Goal: Find specific page/section: Find specific page/section

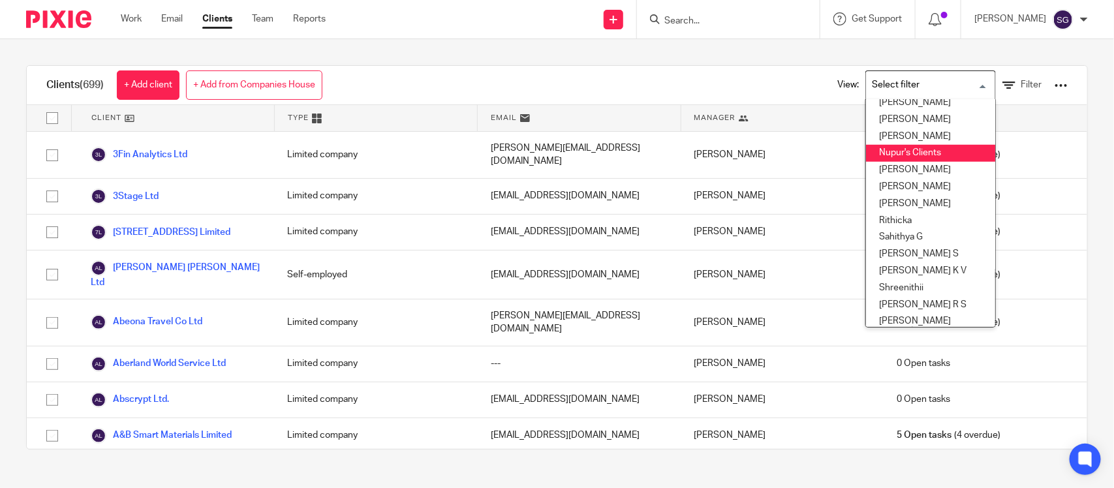
scroll to position [497, 0]
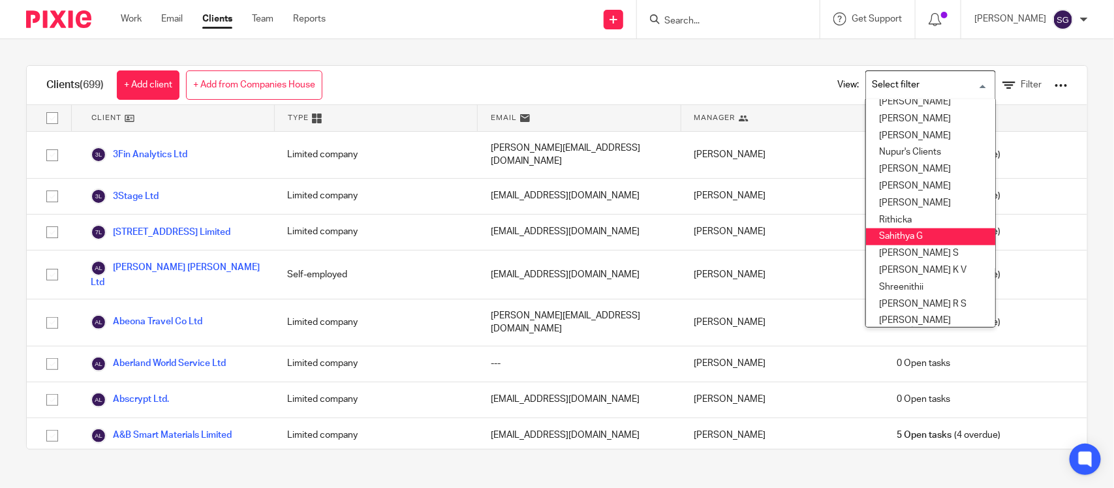
click at [898, 228] on li "Sahithya G" at bounding box center [930, 236] width 129 height 17
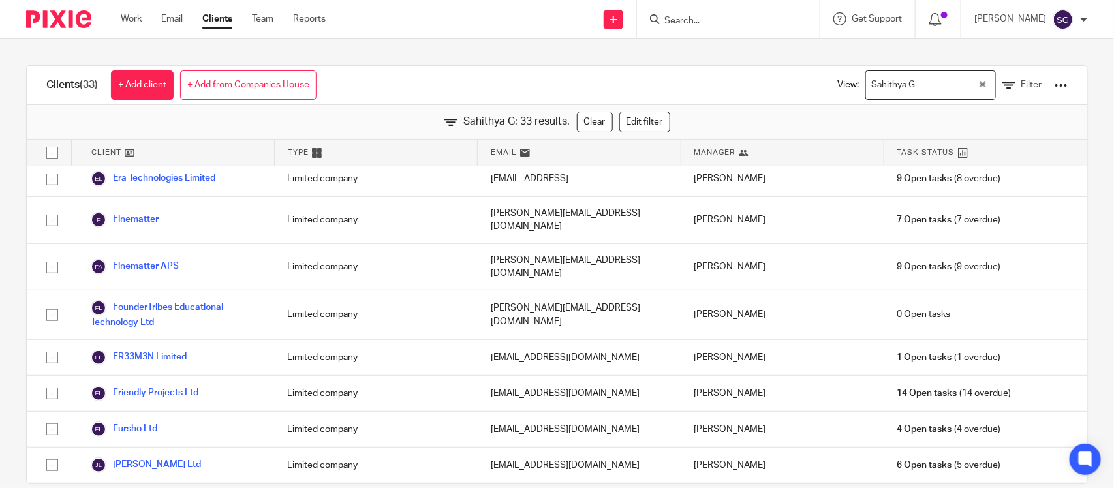
scroll to position [0, 0]
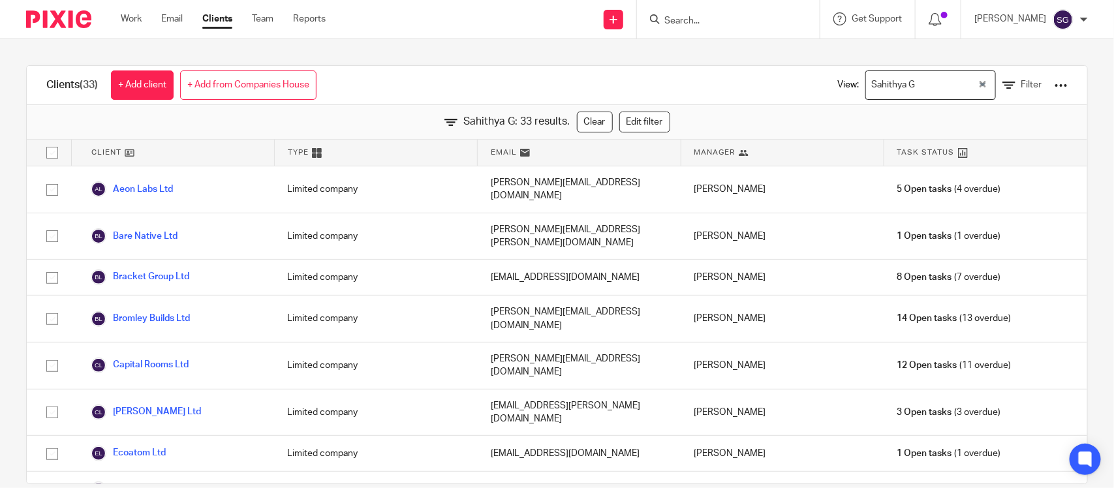
click at [669, 23] on input "Search" at bounding box center [721, 22] width 117 height 12
click at [692, 27] on div at bounding box center [728, 19] width 183 height 38
click at [667, 14] on form at bounding box center [732, 19] width 139 height 16
click at [663, 20] on input "Search" at bounding box center [721, 22] width 117 height 12
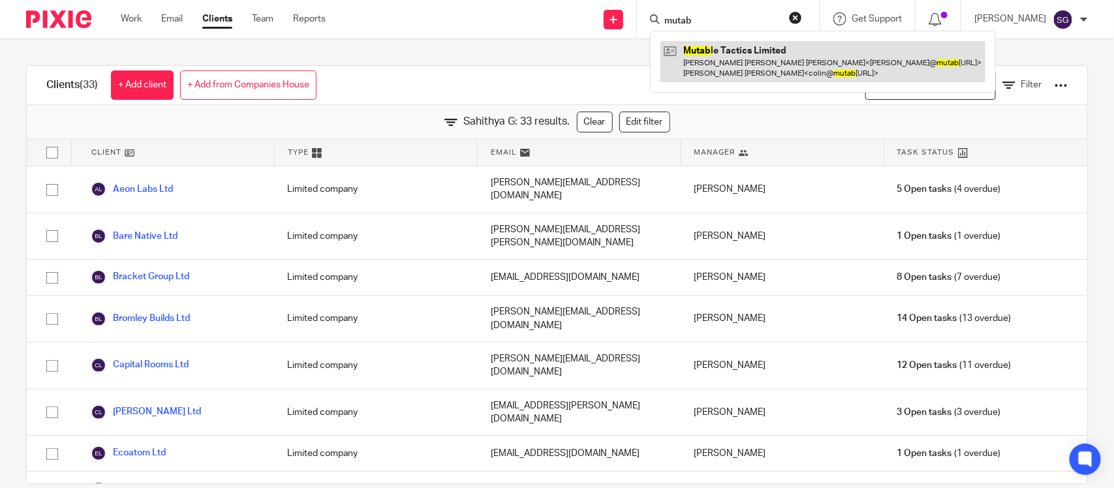
type input "mutab"
click at [722, 50] on link at bounding box center [822, 61] width 325 height 40
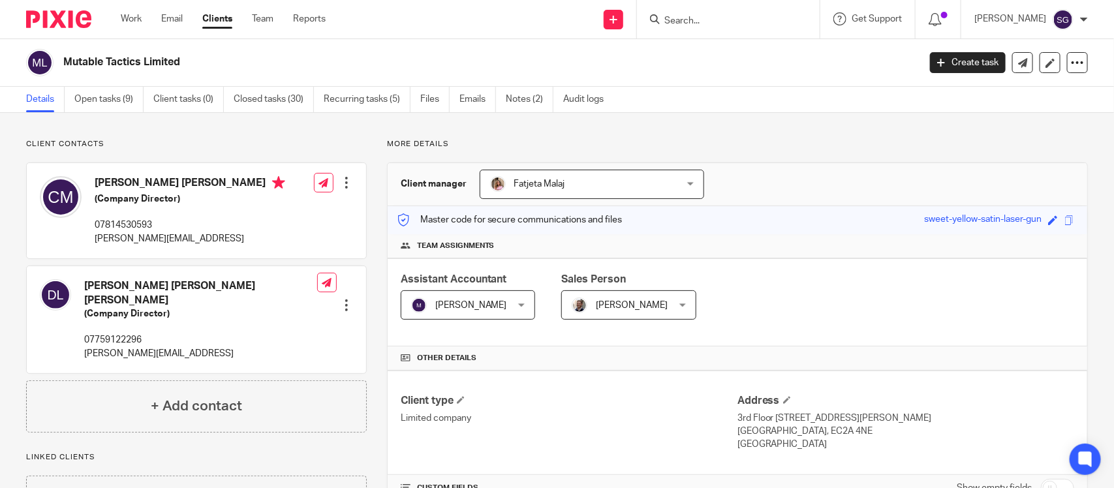
drag, startPoint x: 63, startPoint y: 60, endPoint x: 232, endPoint y: 55, distance: 169.7
click at [232, 55] on h2 "Mutable Tactics Limited" at bounding box center [401, 62] width 677 height 14
copy h2 "Mutable Tactics Limited"
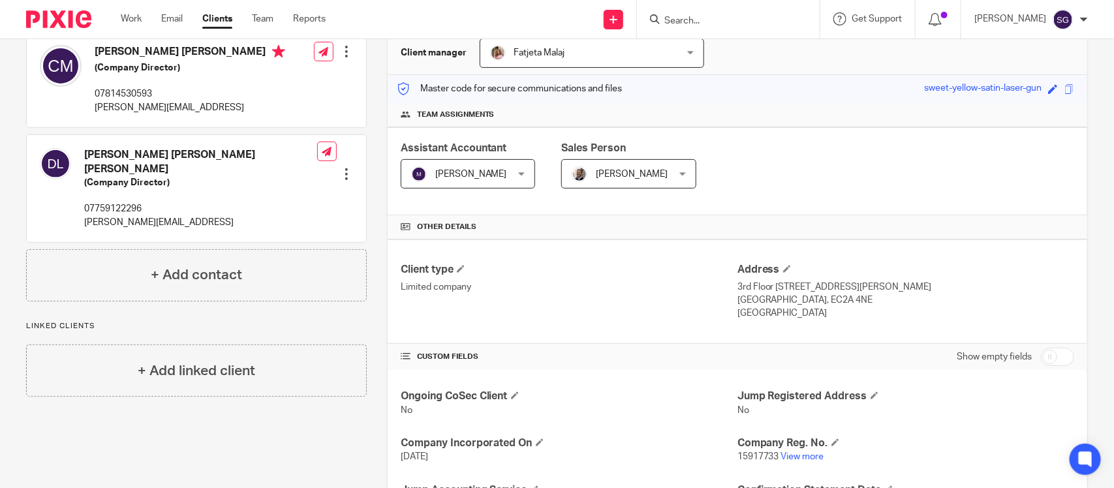
scroll to position [132, 0]
click at [795, 451] on link "View more" at bounding box center [802, 455] width 43 height 9
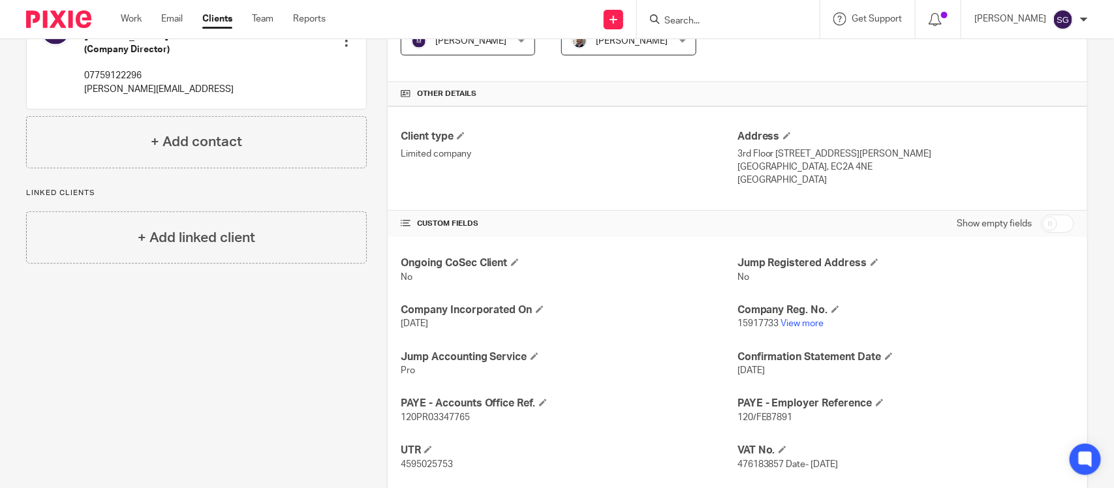
scroll to position [268, 0]
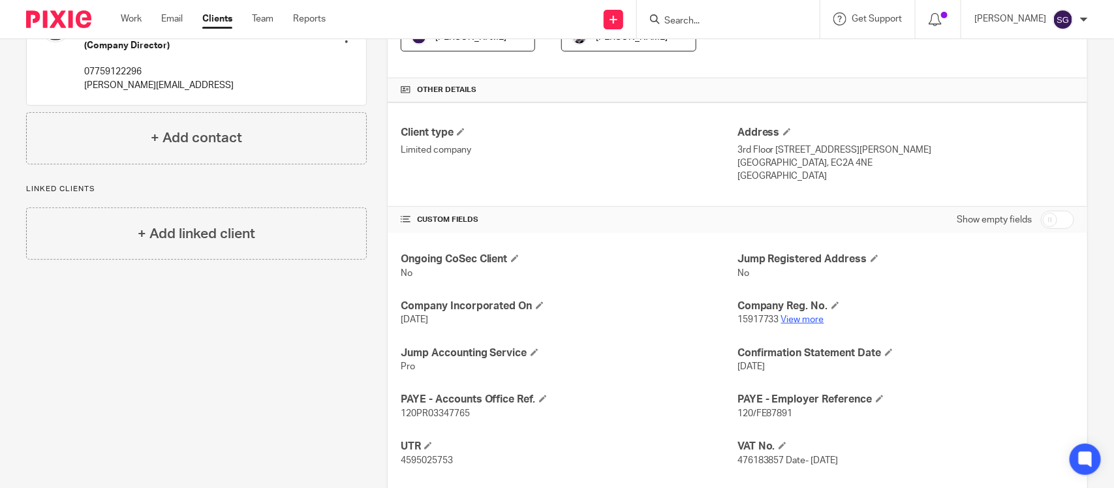
click at [791, 313] on p "15917733 View more" at bounding box center [905, 319] width 337 height 13
click at [791, 315] on link "View more" at bounding box center [802, 319] width 43 height 9
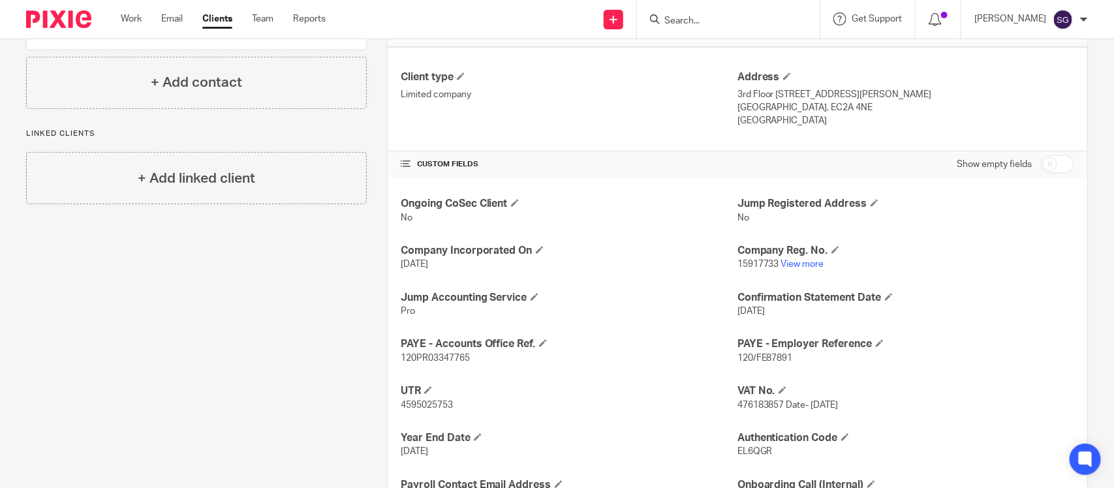
scroll to position [411, 0]
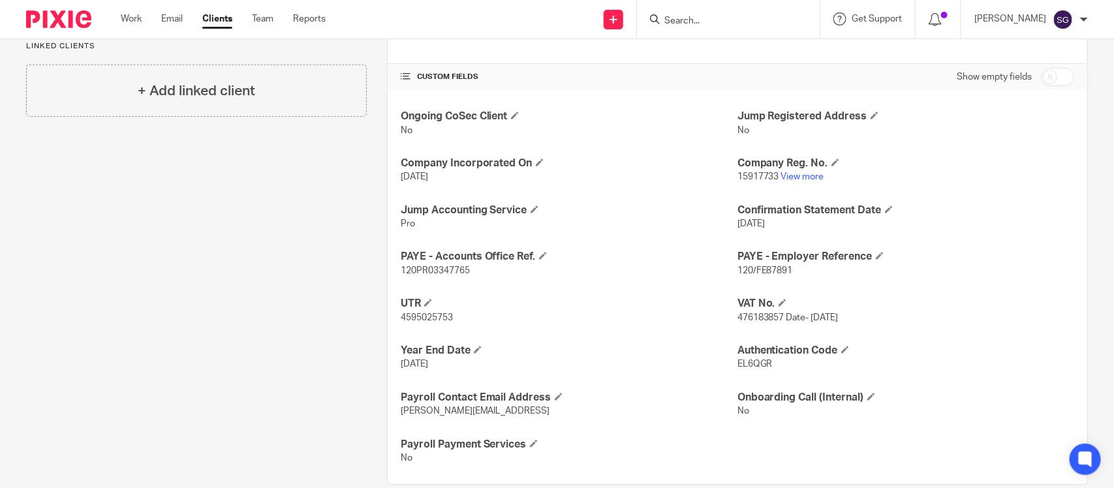
click at [744, 313] on span "476183857 Date- 1/9/24" at bounding box center [787, 317] width 101 height 9
copy span "476183857"
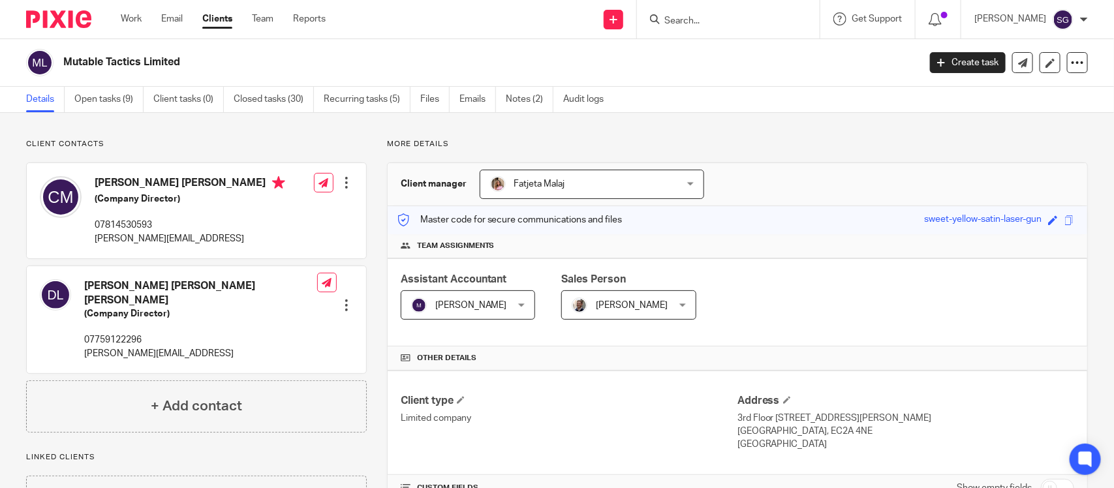
drag, startPoint x: 65, startPoint y: 59, endPoint x: 259, endPoint y: 67, distance: 193.9
click at [259, 67] on h2 "Mutable Tactics Limited" at bounding box center [401, 62] width 677 height 14
copy h2 "Mutable Tactics Limited"
click at [738, 95] on div "Details Open tasks (9) Client tasks (0) Closed tasks (30) Recurring tasks (5) F…" at bounding box center [557, 100] width 1114 height 26
